Goal: Task Accomplishment & Management: Manage account settings

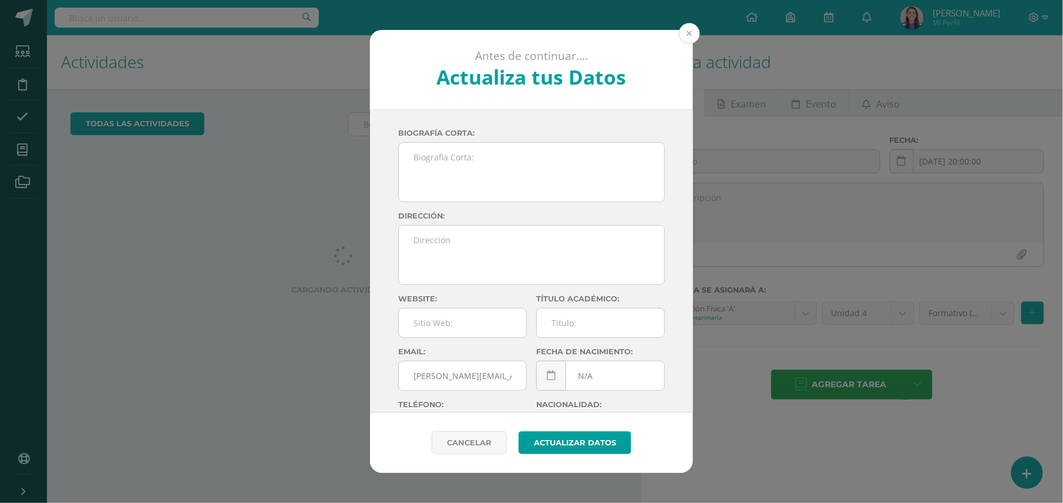
click at [689, 31] on button at bounding box center [689, 33] width 21 height 21
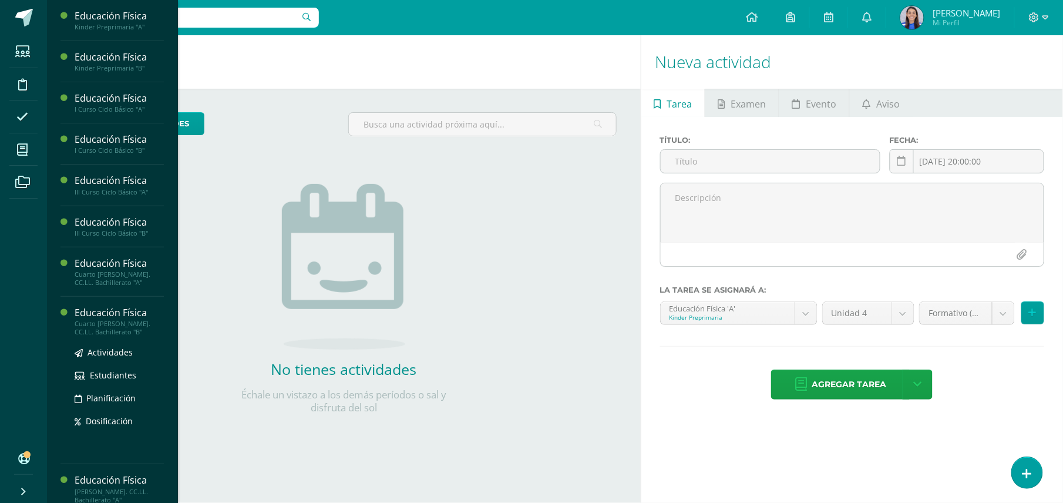
click at [116, 320] on div "Cuarto [PERSON_NAME]. CC.LL. Bachillerato "B"" at bounding box center [119, 328] width 89 height 16
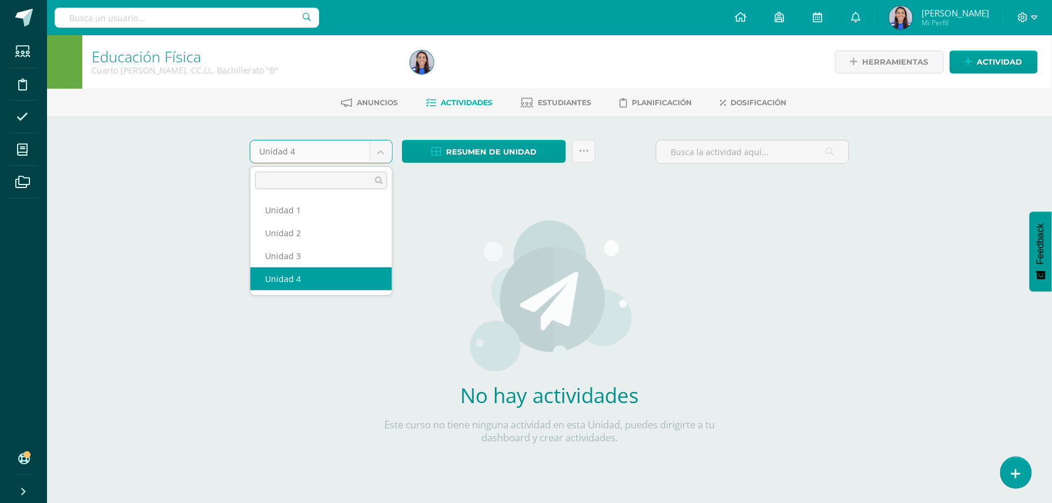
click at [376, 153] on body "Estudiantes Disciplina Asistencia Mis cursos Archivos Soporte Ayuda Reportar un…" at bounding box center [526, 252] width 1052 height 505
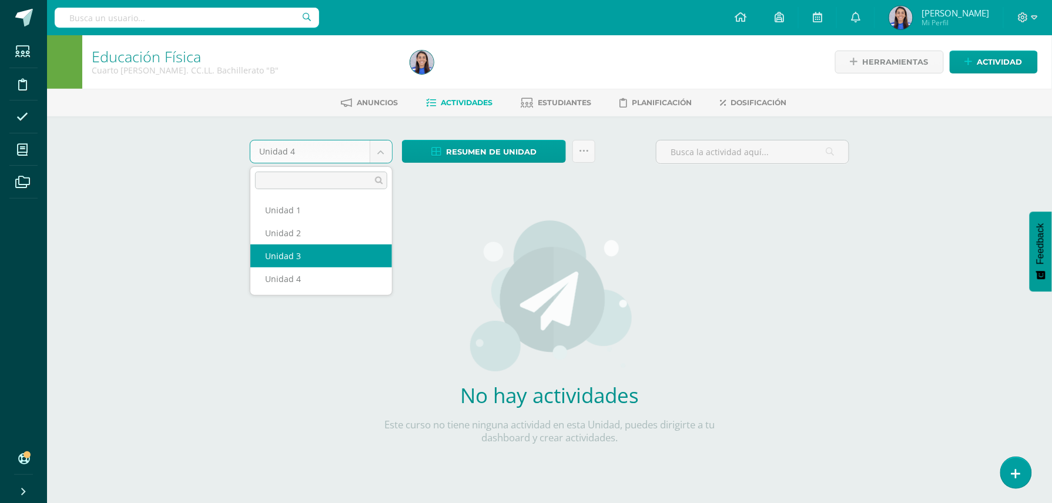
select select "Unidad 3"
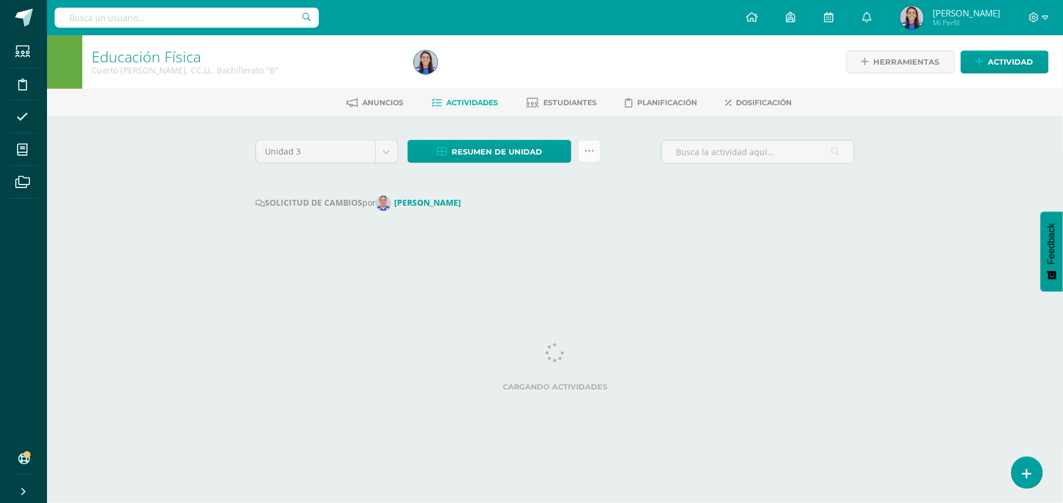
click at [592, 153] on icon at bounding box center [590, 151] width 10 height 10
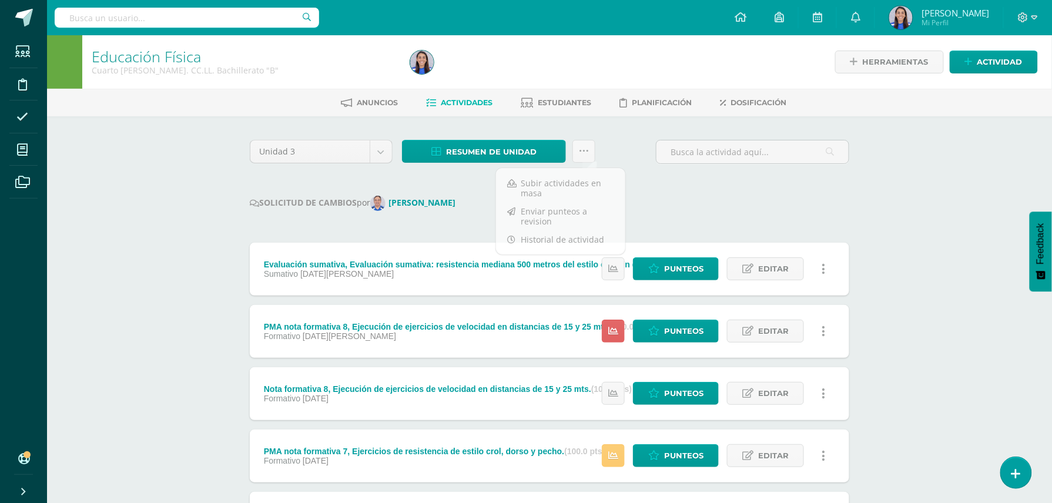
click at [692, 206] on div "SOLICITUD DE CAMBIOS por Axel González" at bounding box center [549, 203] width 599 height 15
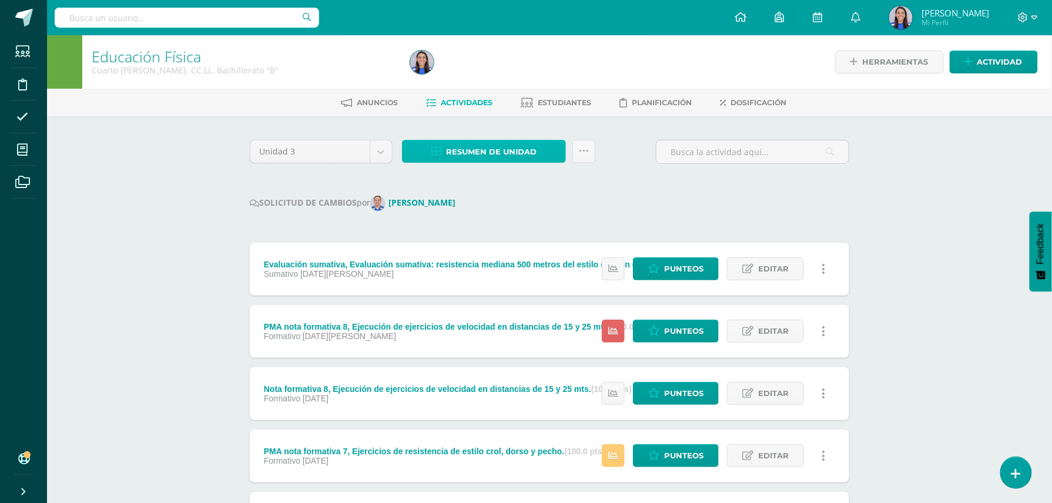
click at [513, 155] on span "Resumen de unidad" at bounding box center [491, 152] width 90 height 22
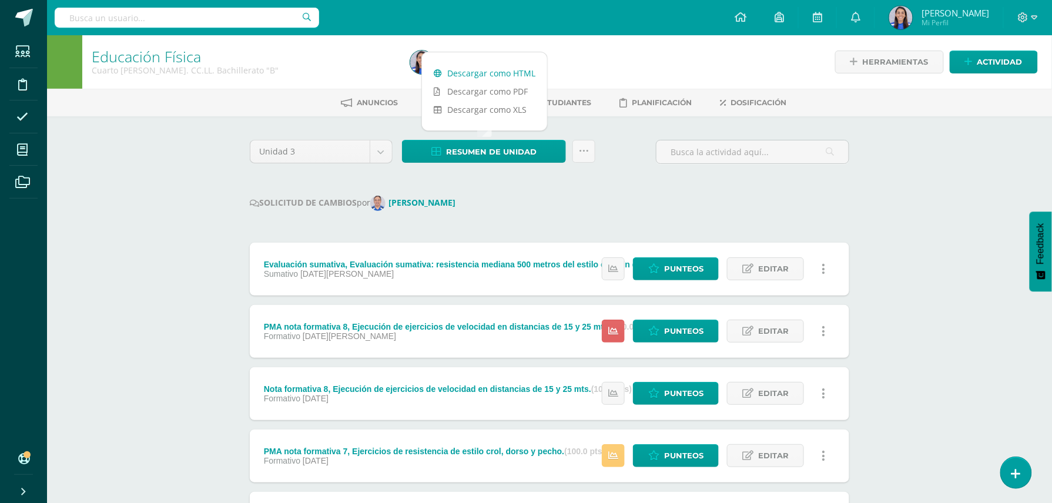
click at [492, 73] on link "Descargar como HTML" at bounding box center [484, 73] width 125 height 18
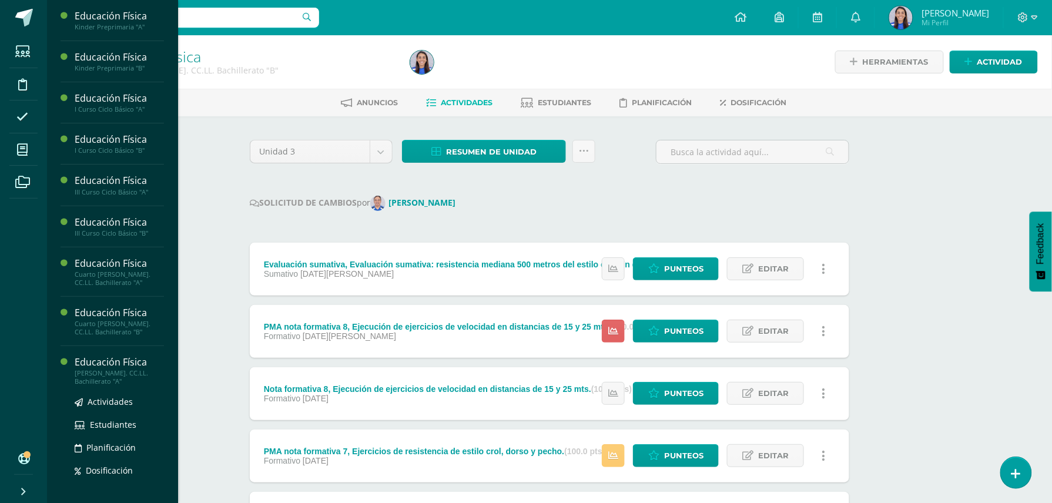
click at [99, 368] on div "Educación Física" at bounding box center [119, 362] width 89 height 14
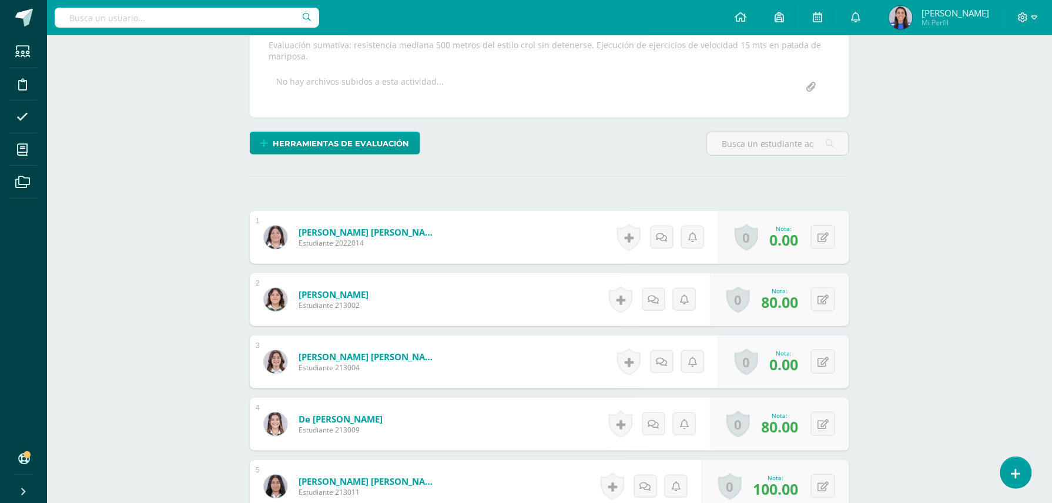
scroll to position [221, 0]
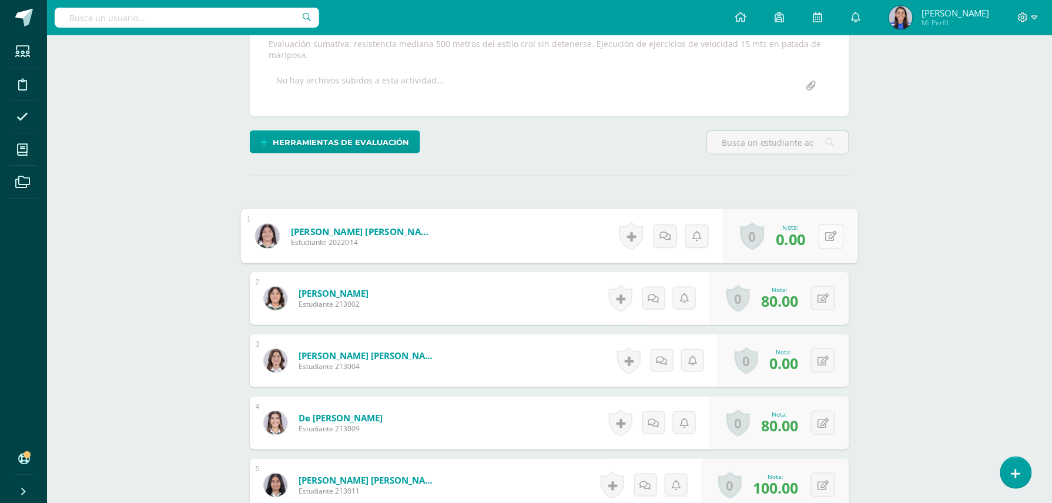
click at [826, 235] on icon at bounding box center [832, 236] width 12 height 10
type input "100"
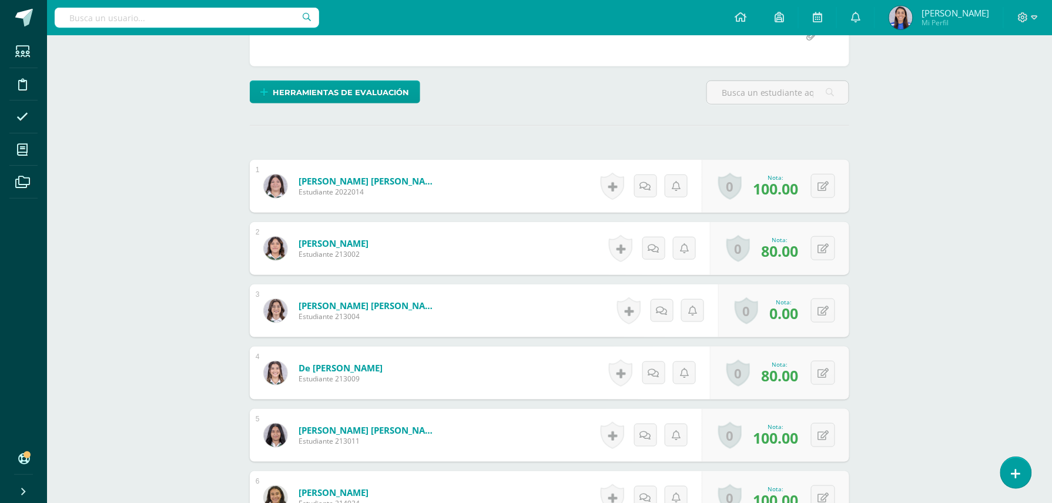
scroll to position [271, 0]
click at [823, 308] on button at bounding box center [830, 310] width 25 height 25
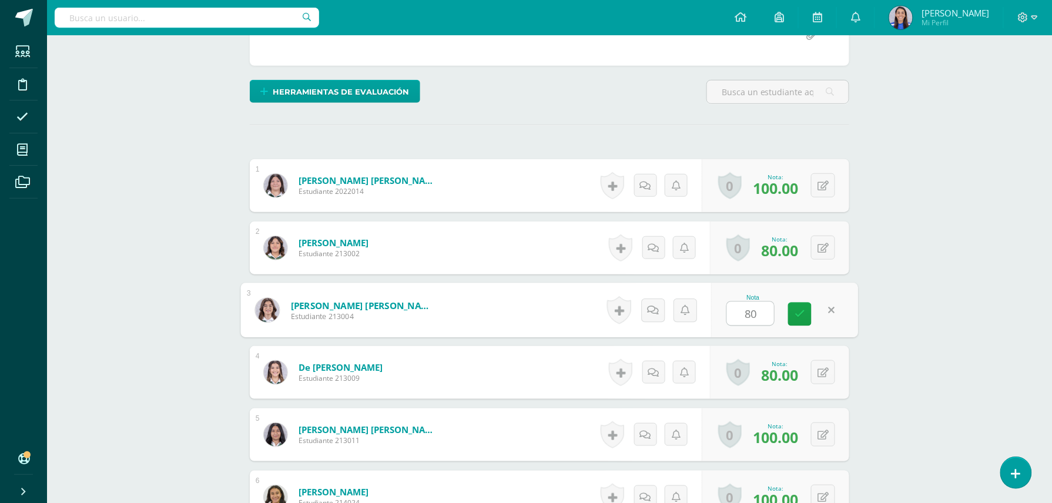
type input "8"
type input "100"
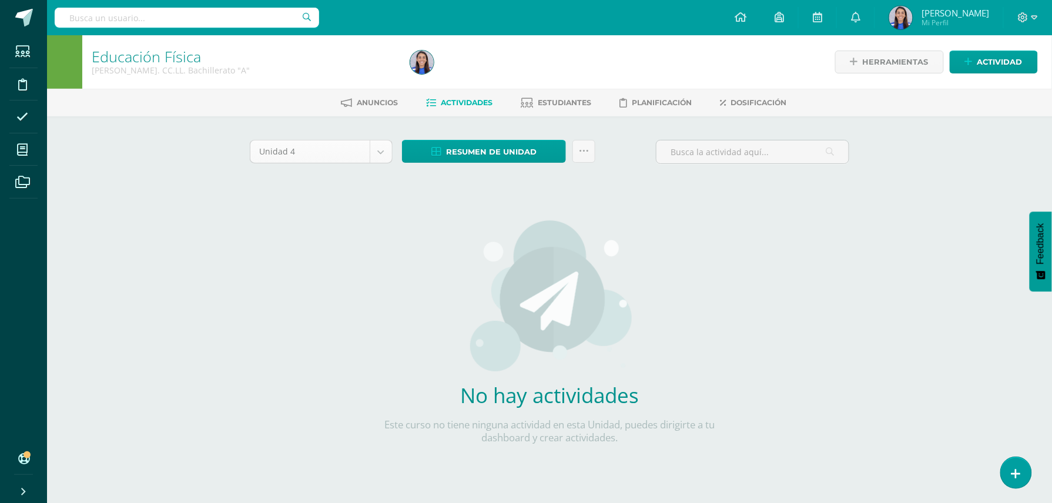
click at [388, 148] on body "Estudiantes Disciplina Asistencia Mis cursos Archivos Soporte Ayuda Reportar un…" at bounding box center [526, 252] width 1052 height 505
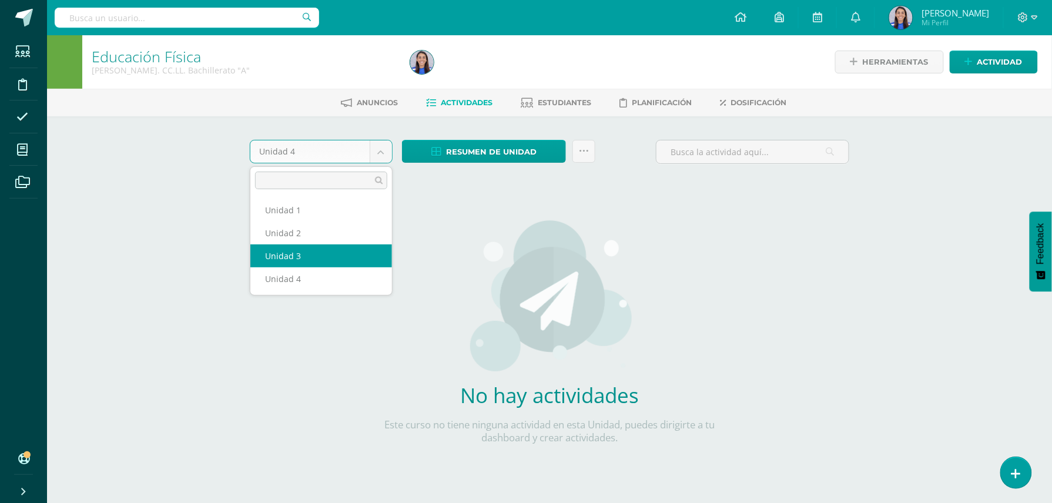
select select "Unidad 3"
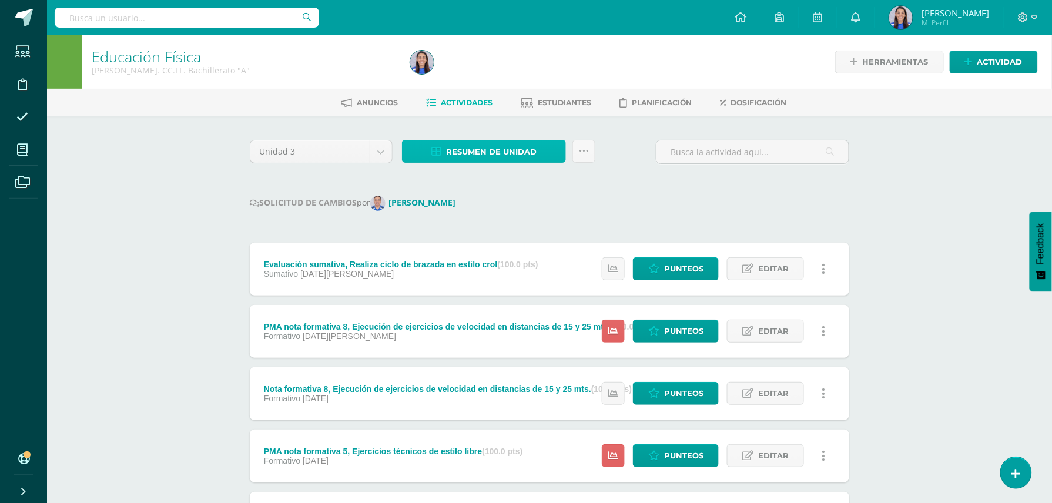
click at [531, 147] on span "Resumen de unidad" at bounding box center [491, 152] width 90 height 22
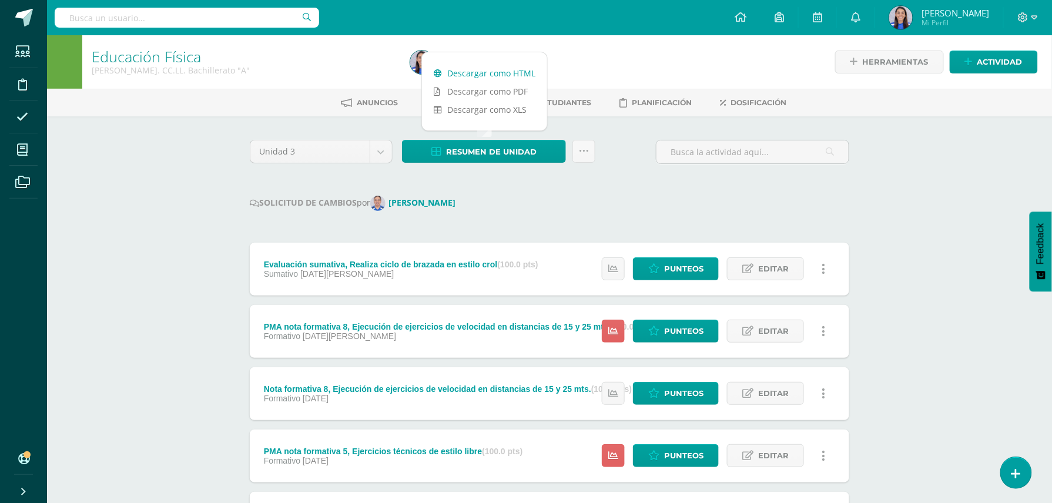
click at [508, 67] on link "Descargar como HTML" at bounding box center [484, 73] width 125 height 18
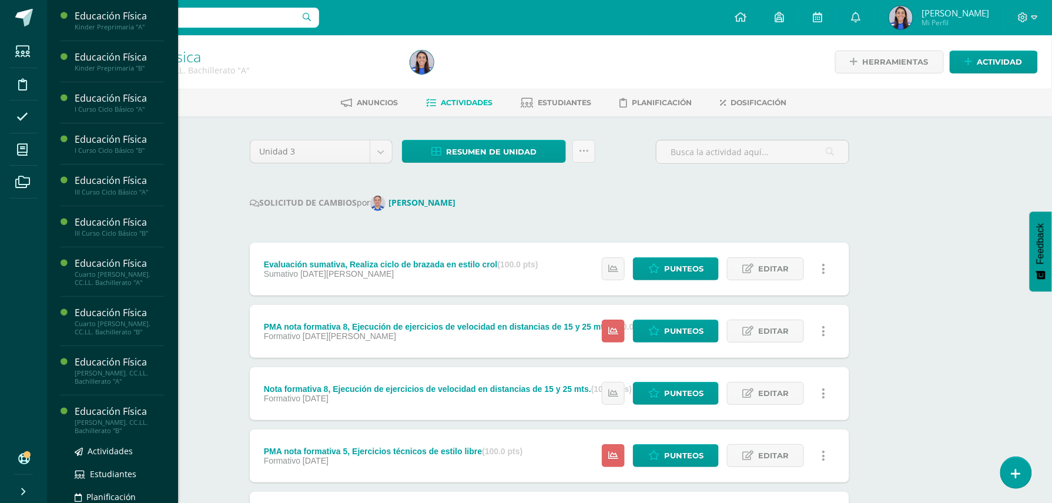
click at [97, 428] on div "[PERSON_NAME]. CC.LL. Bachillerato "B"" at bounding box center [119, 426] width 89 height 16
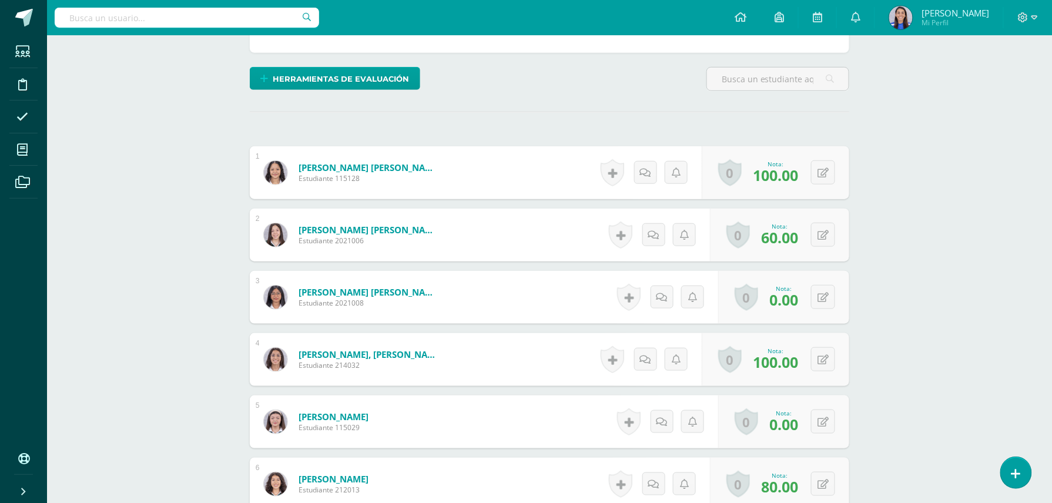
scroll to position [285, 0]
click at [823, 301] on button at bounding box center [830, 296] width 25 height 25
type input "60"
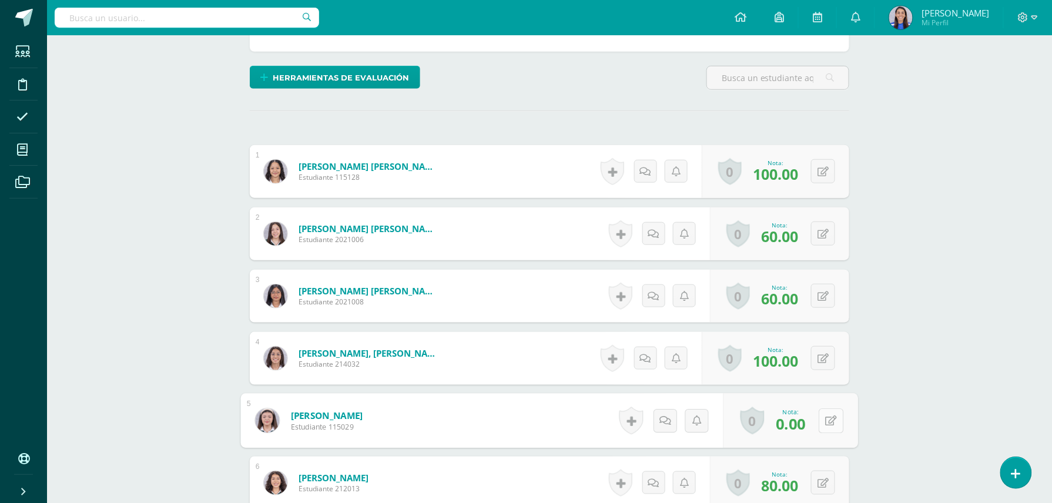
click at [817, 422] on div "0 Logros Logros obtenidos Aún no hay logros agregados Nota: 0.00" at bounding box center [790, 421] width 135 height 55
click at [817, 422] on div "0 Logros Logros obtenidos Aún no hay logros agregados Nota: 0.00" at bounding box center [783, 420] width 131 height 53
click at [830, 419] on button at bounding box center [830, 420] width 25 height 25
type input "40"
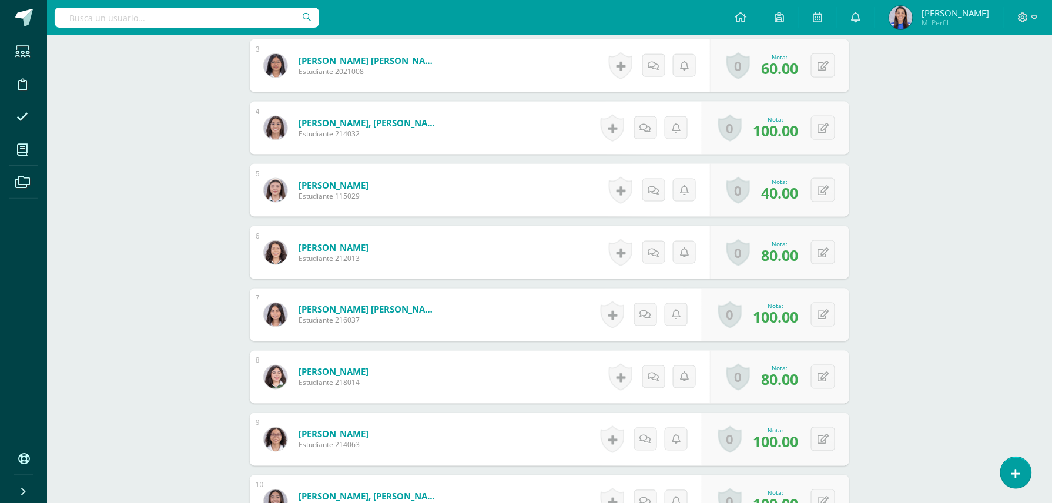
scroll to position [0, 0]
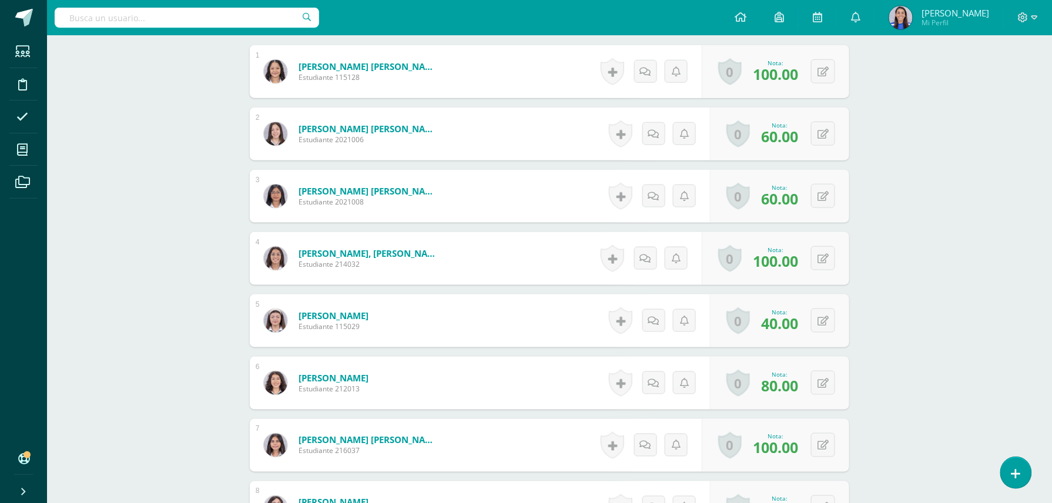
scroll to position [405, 0]
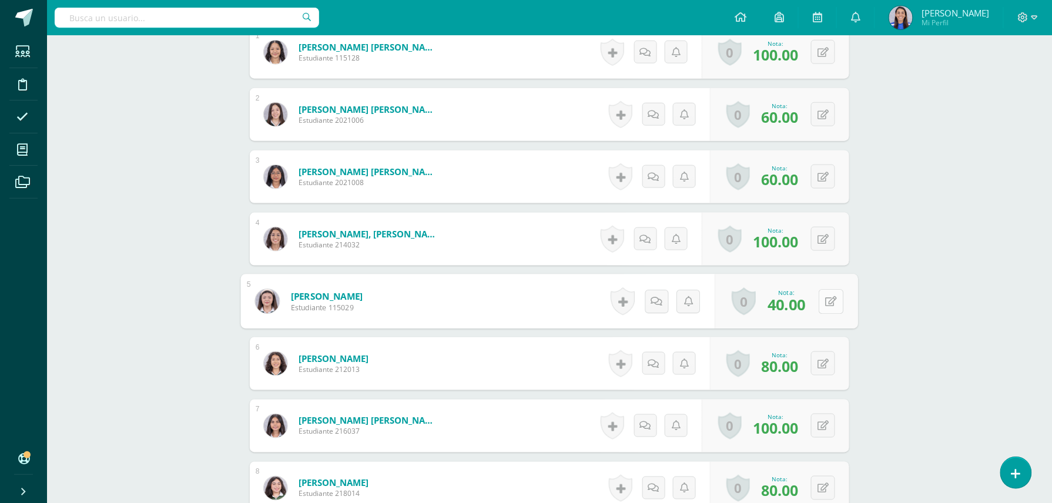
click at [828, 301] on button at bounding box center [830, 301] width 25 height 25
type input "7"
type input "60"
click at [802, 301] on icon at bounding box center [799, 305] width 11 height 10
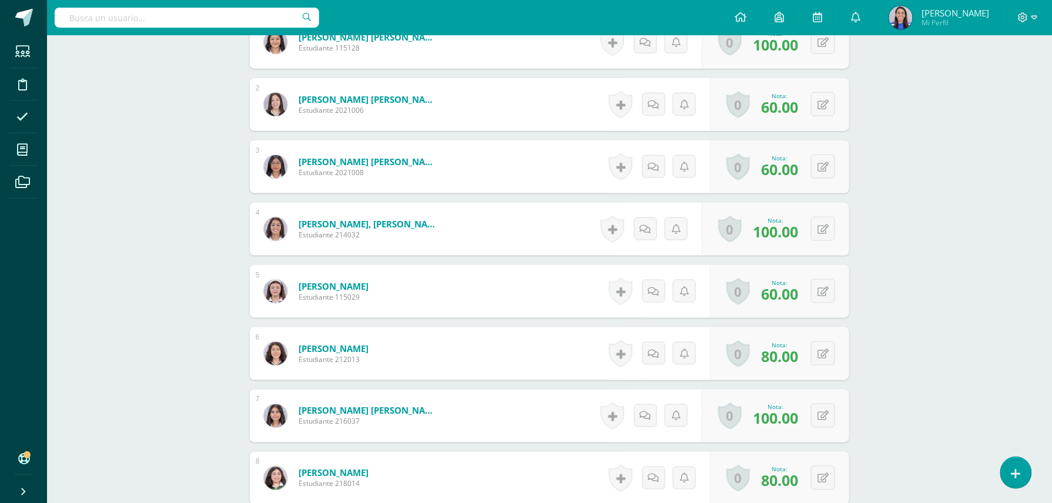
scroll to position [386, 0]
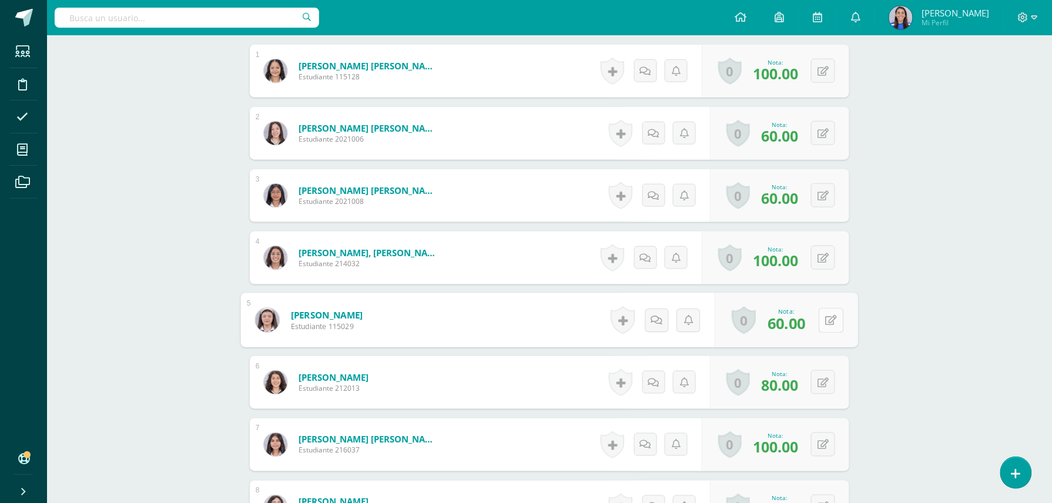
click at [826, 318] on icon at bounding box center [832, 320] width 12 height 10
type input "40"
click at [800, 318] on icon at bounding box center [799, 323] width 11 height 10
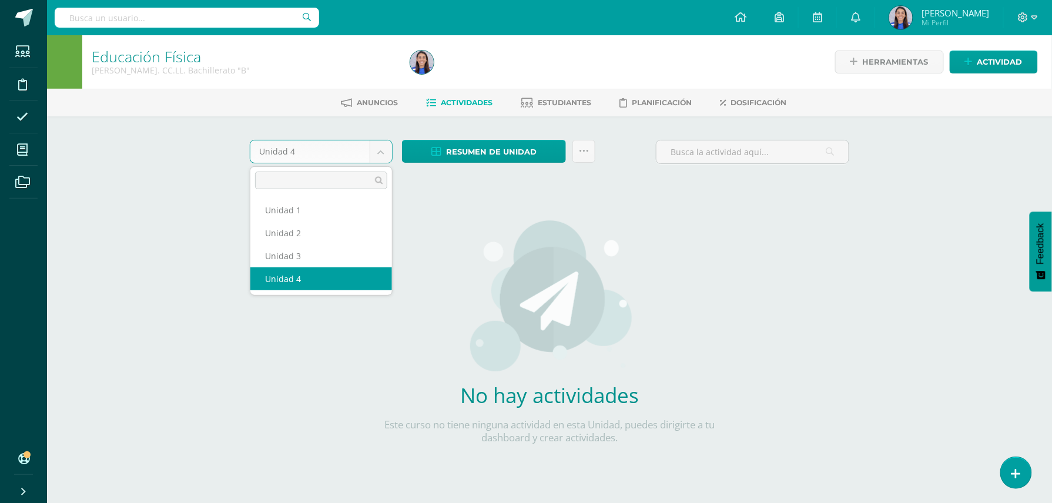
click at [377, 150] on body "Estudiantes Disciplina Asistencia Mis cursos Archivos Soporte Ayuda Reportar un…" at bounding box center [526, 252] width 1052 height 505
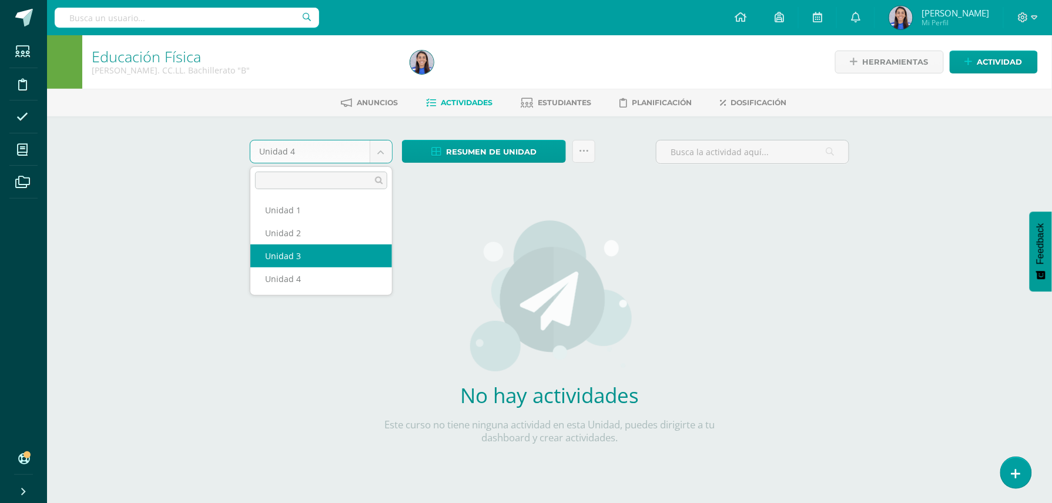
select select "Unidad 3"
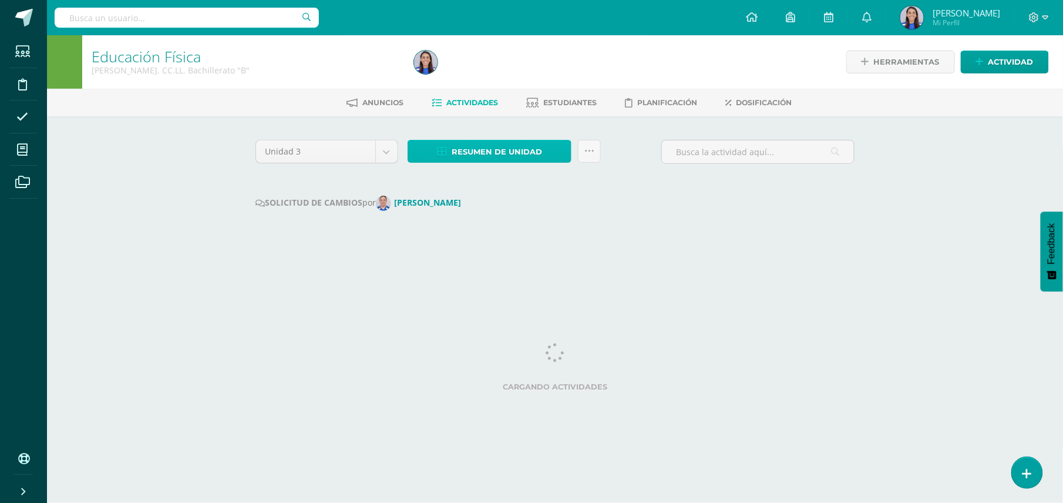
click at [526, 153] on span "Resumen de unidad" at bounding box center [497, 152] width 90 height 22
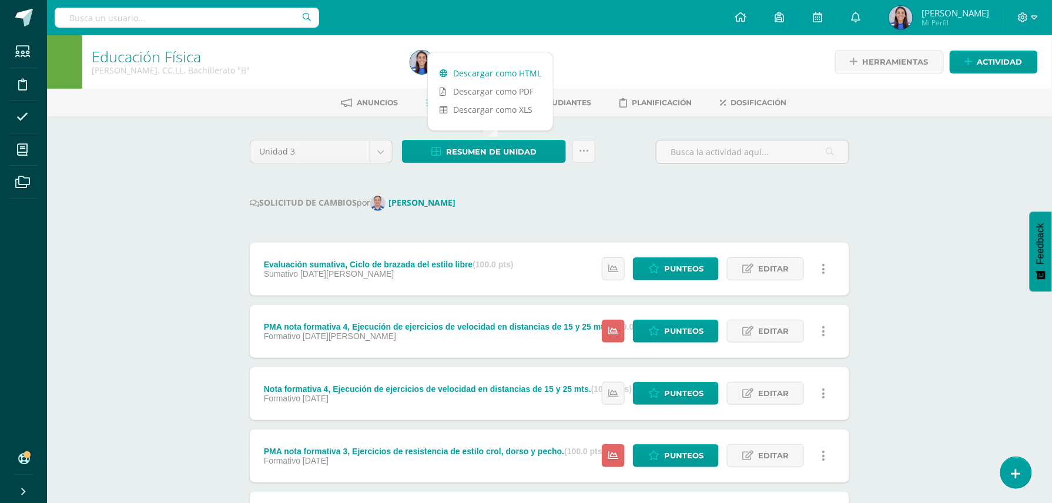
click at [492, 72] on link "Descargar como HTML" at bounding box center [490, 73] width 125 height 18
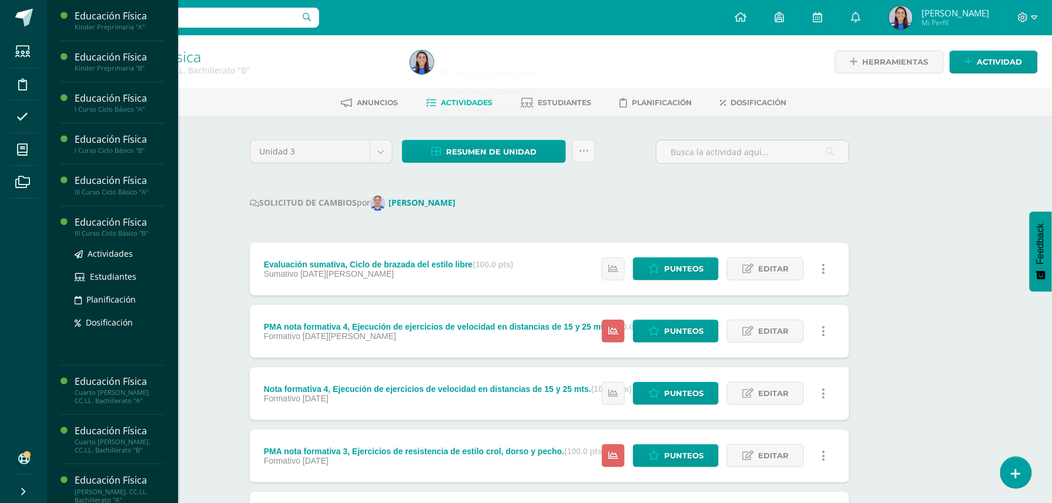
click at [120, 220] on div "Educación Física" at bounding box center [119, 223] width 89 height 14
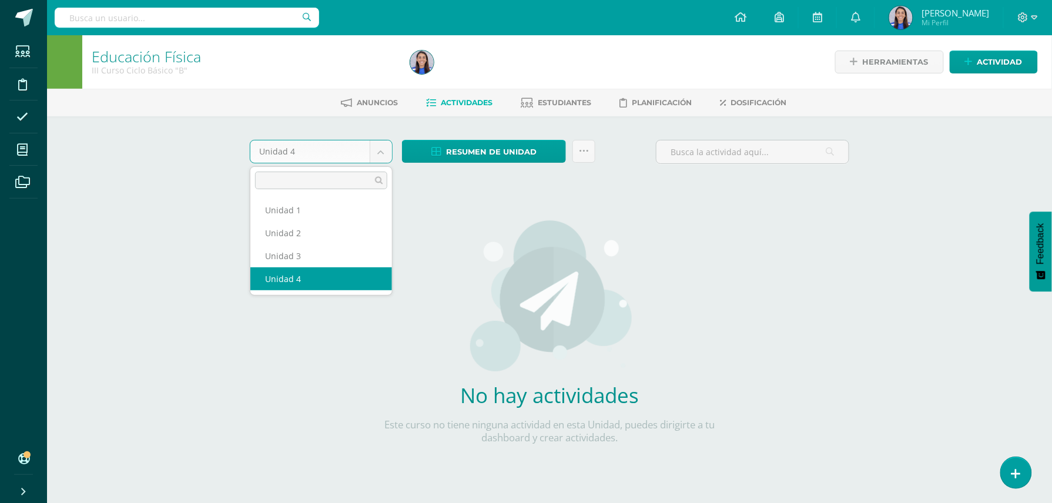
click at [384, 152] on body "Estudiantes Disciplina Asistencia Mis cursos Archivos Soporte Ayuda Reportar un…" at bounding box center [526, 252] width 1052 height 505
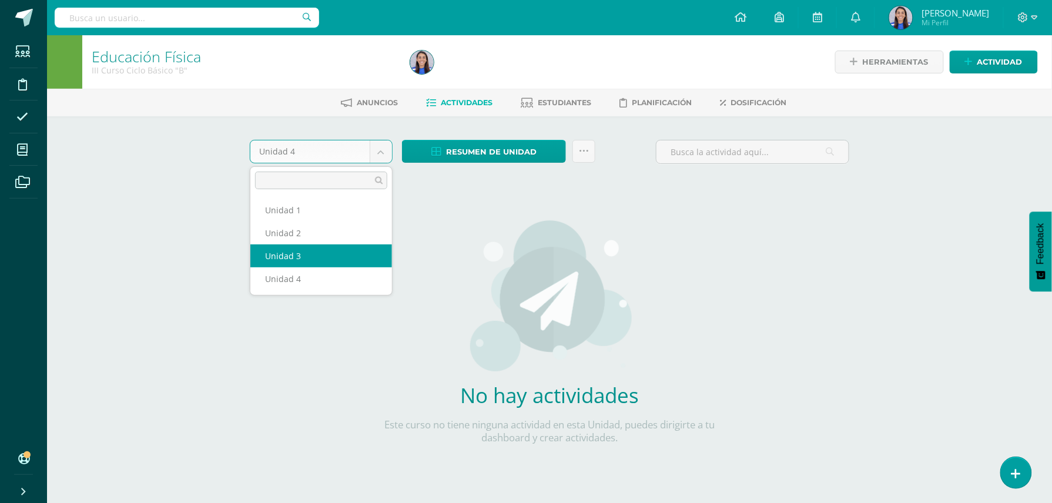
select select "Unidad 3"
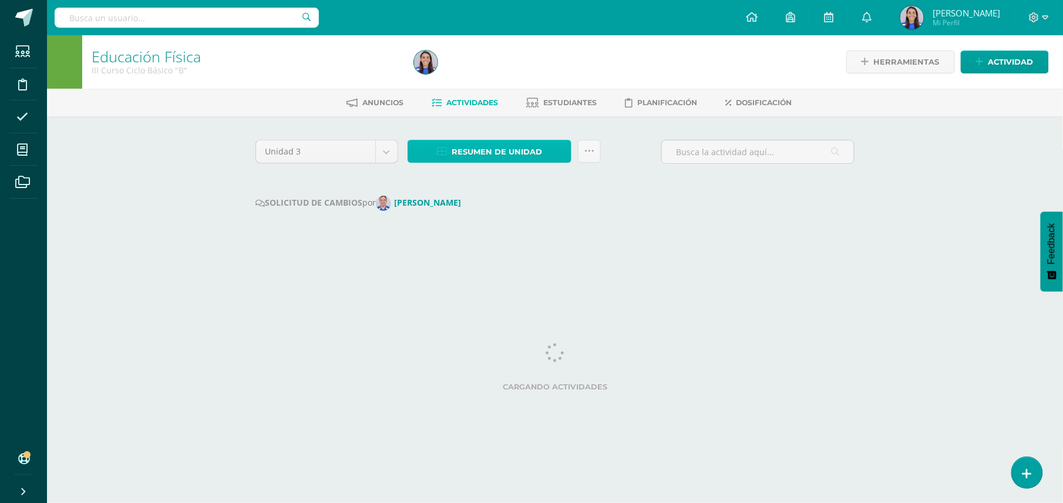
click at [515, 151] on span "Resumen de unidad" at bounding box center [497, 152] width 90 height 22
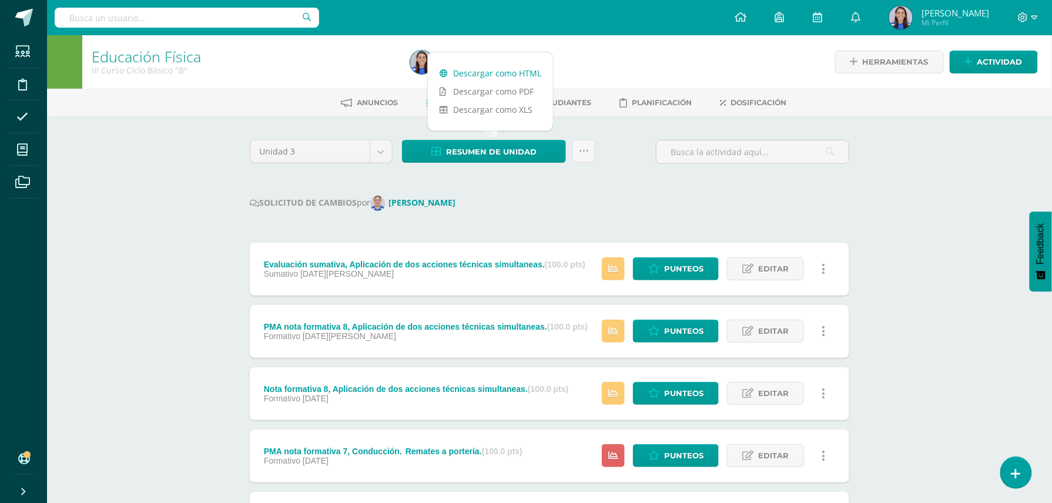
click at [518, 66] on link "Descargar como HTML" at bounding box center [490, 73] width 125 height 18
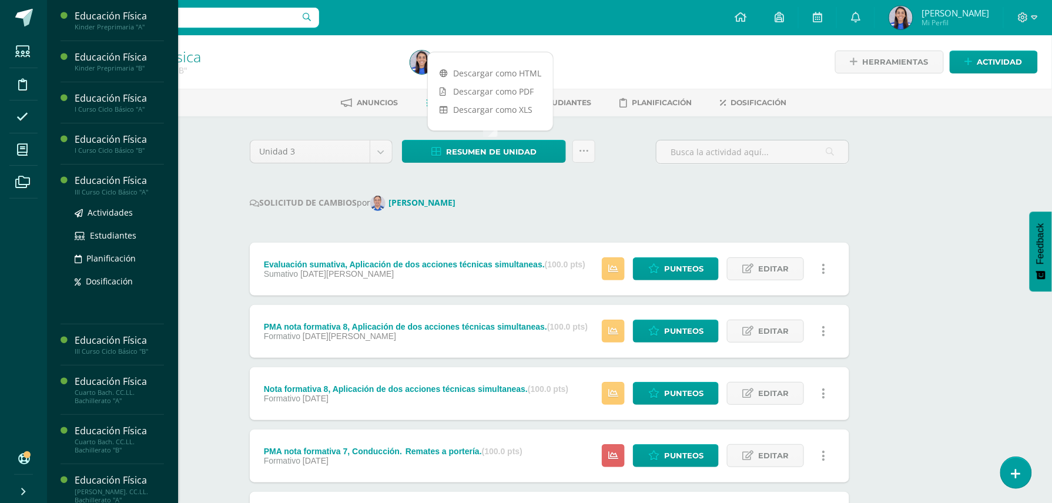
click at [116, 188] on div "III Curso Ciclo Básico "A"" at bounding box center [119, 192] width 89 height 8
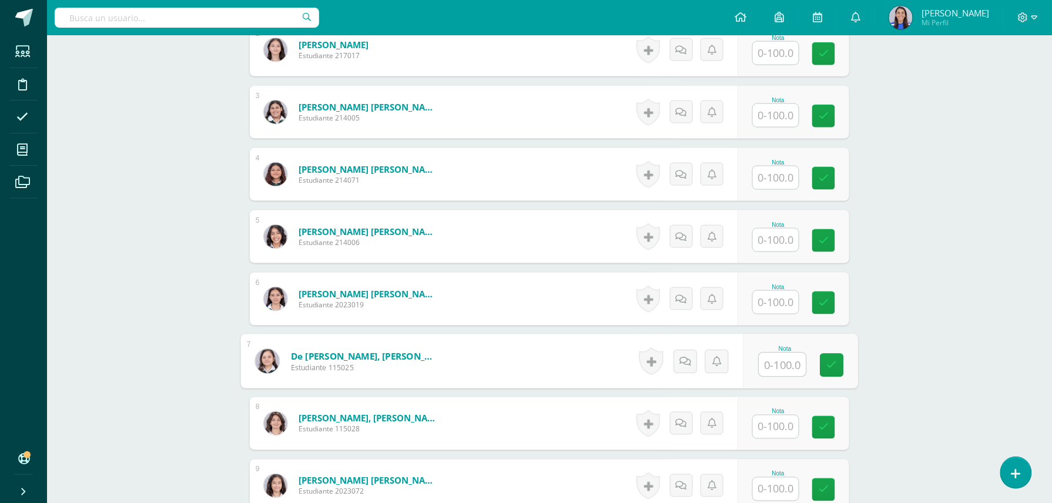
scroll to position [459, 0]
click at [776, 367] on input "text" at bounding box center [782, 365] width 47 height 24
type input "0"
click at [830, 371] on link at bounding box center [832, 365] width 24 height 24
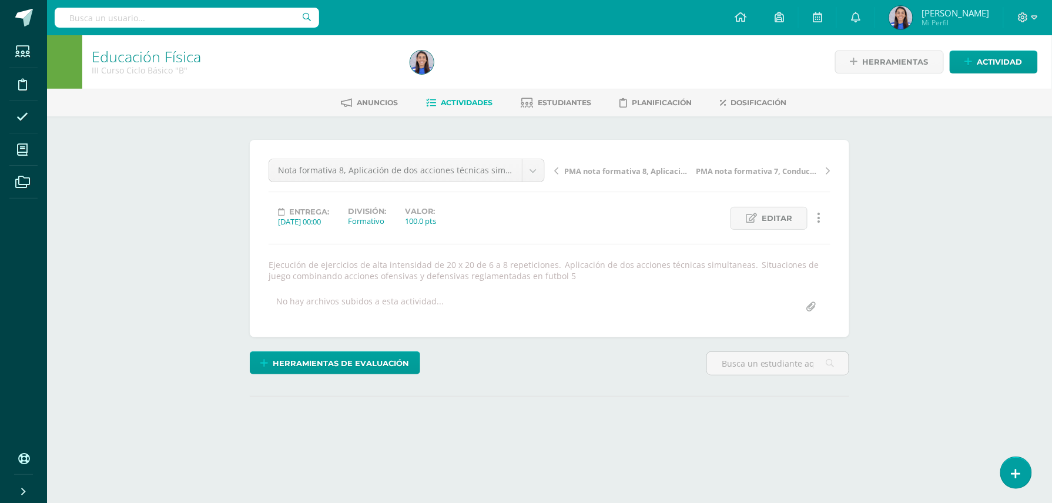
click at [770, 41] on div "Herramientas Detalle de asistencias Actividad" at bounding box center [883, 61] width 309 height 53
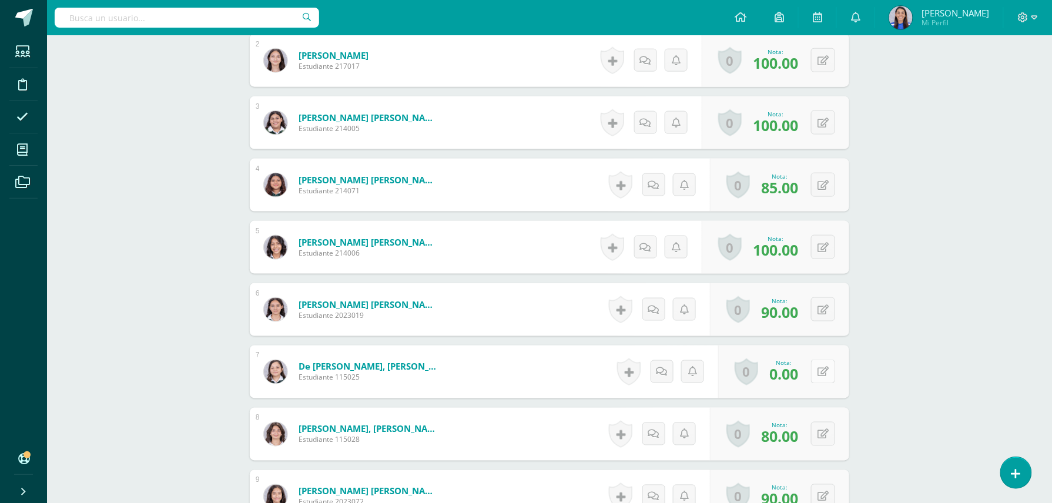
scroll to position [459, 0]
click at [830, 375] on button at bounding box center [830, 371] width 25 height 25
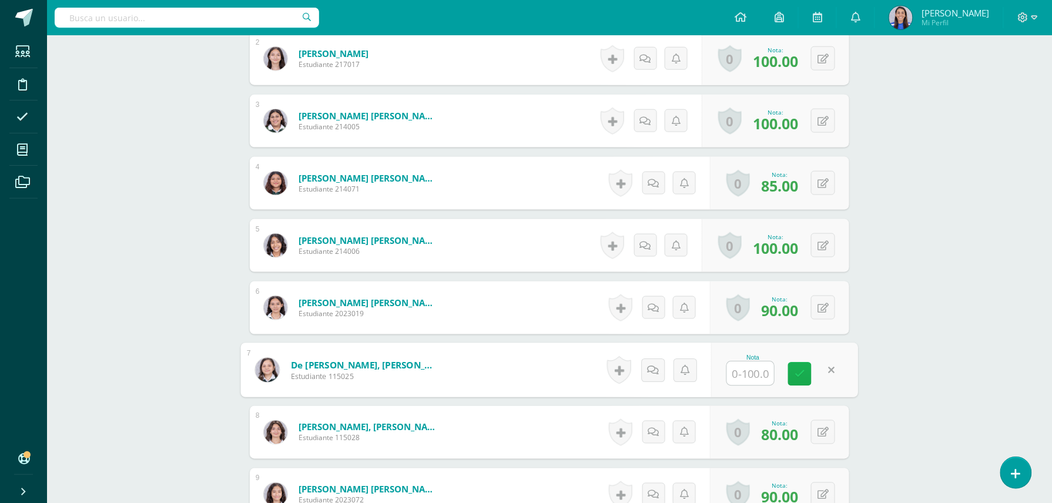
click at [804, 378] on link at bounding box center [800, 375] width 24 height 24
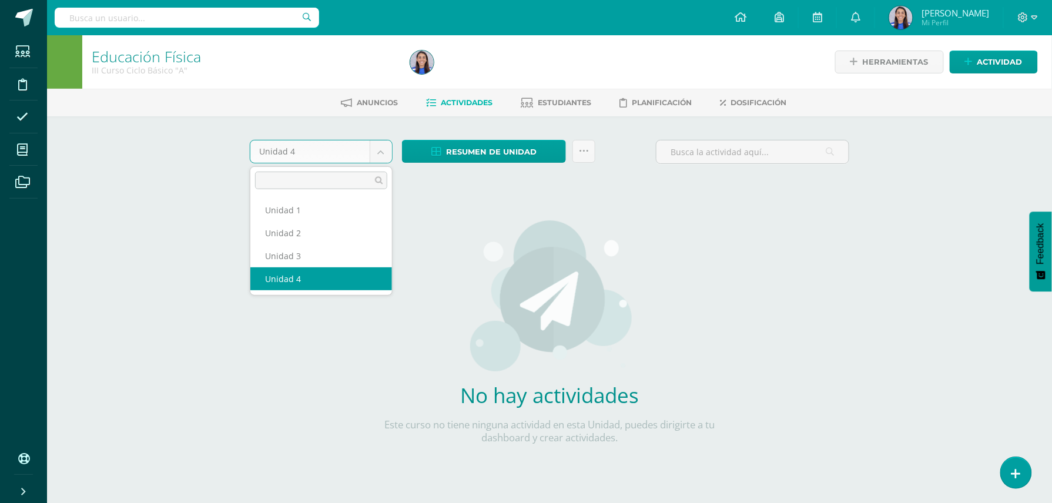
click at [380, 155] on body "Estudiantes Disciplina Asistencia Mis cursos Archivos Soporte Ayuda Reportar un…" at bounding box center [526, 252] width 1052 height 505
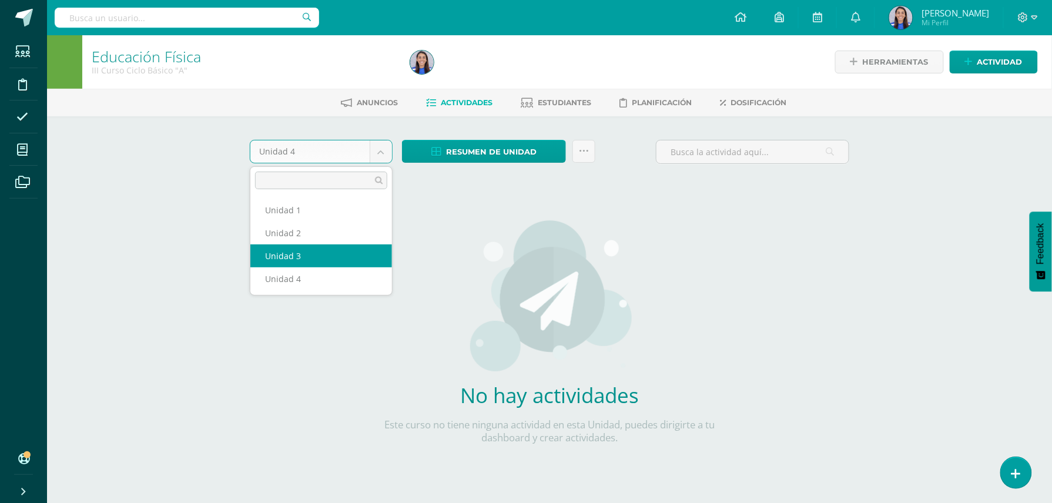
select select "Unidad 3"
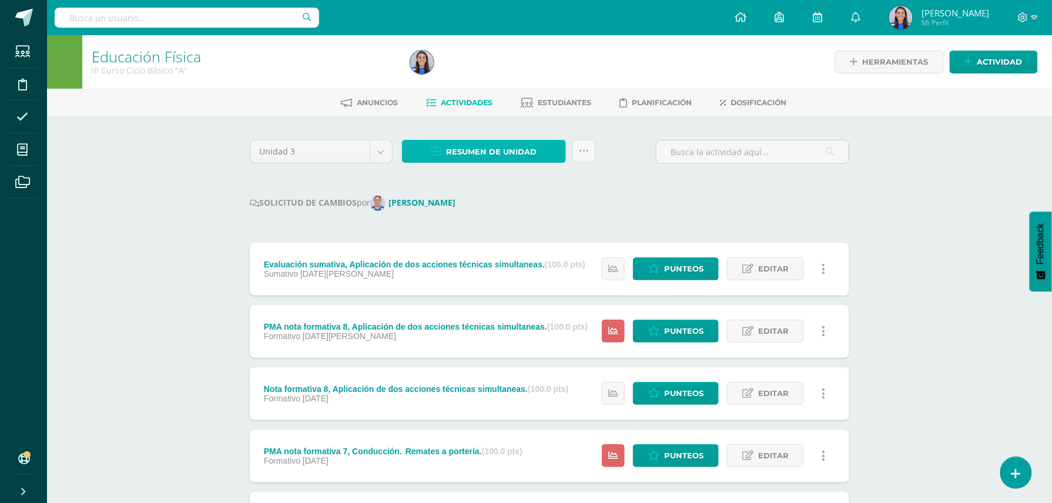
click at [506, 153] on span "Resumen de unidad" at bounding box center [491, 152] width 90 height 22
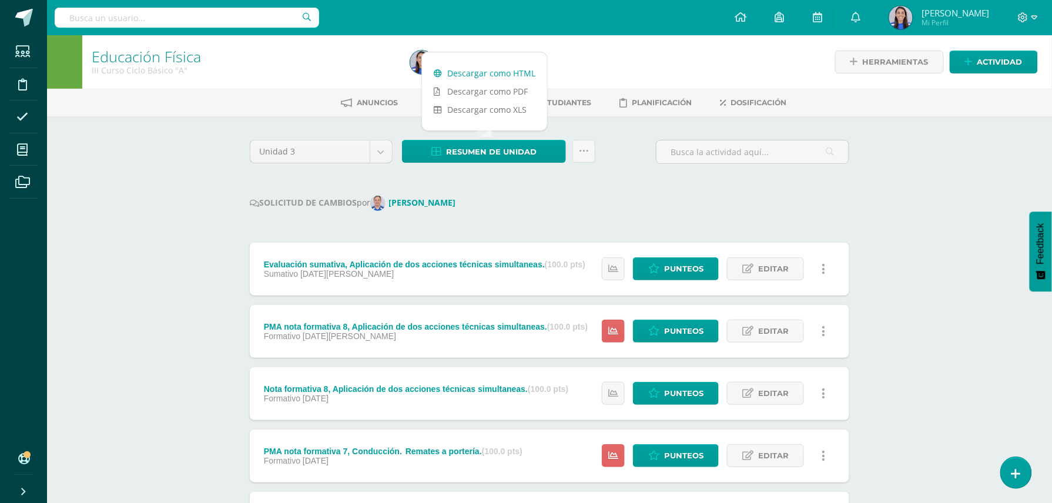
click at [492, 80] on link "Descargar como HTML" at bounding box center [484, 73] width 125 height 18
